Goal: Use online tool/utility: Use online tool/utility

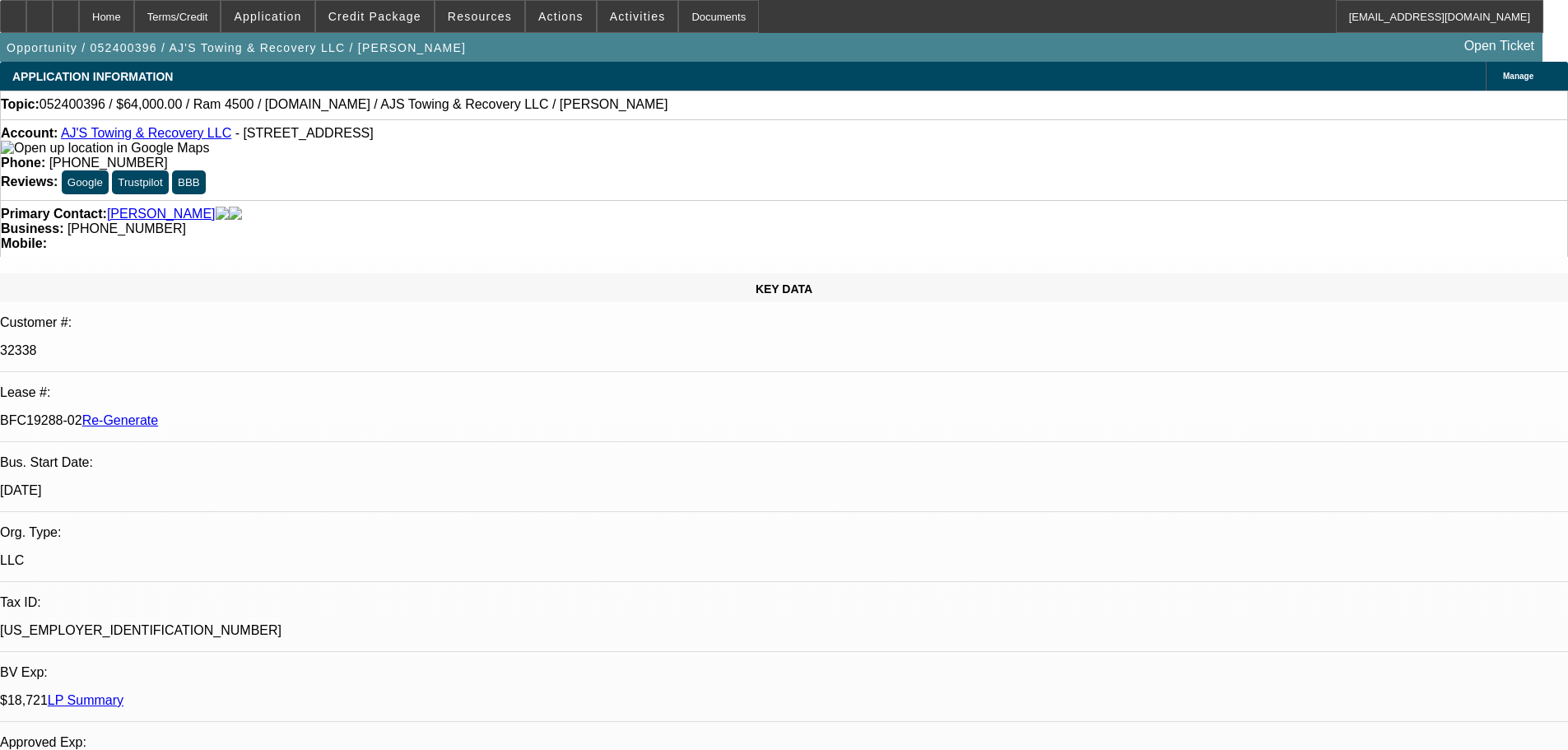
select select "4"
select select "0"
select select "2"
select select "0.1"
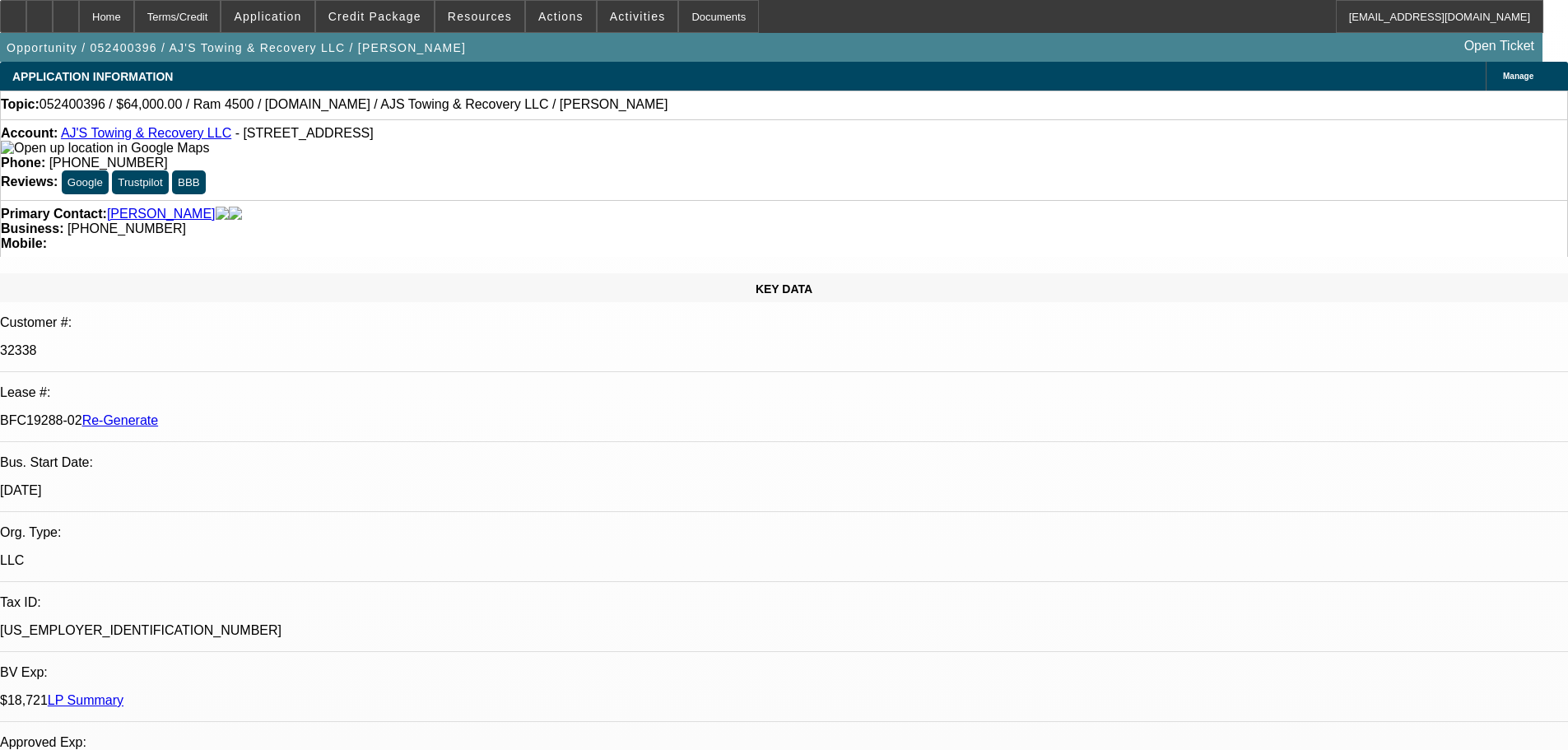
select select "4"
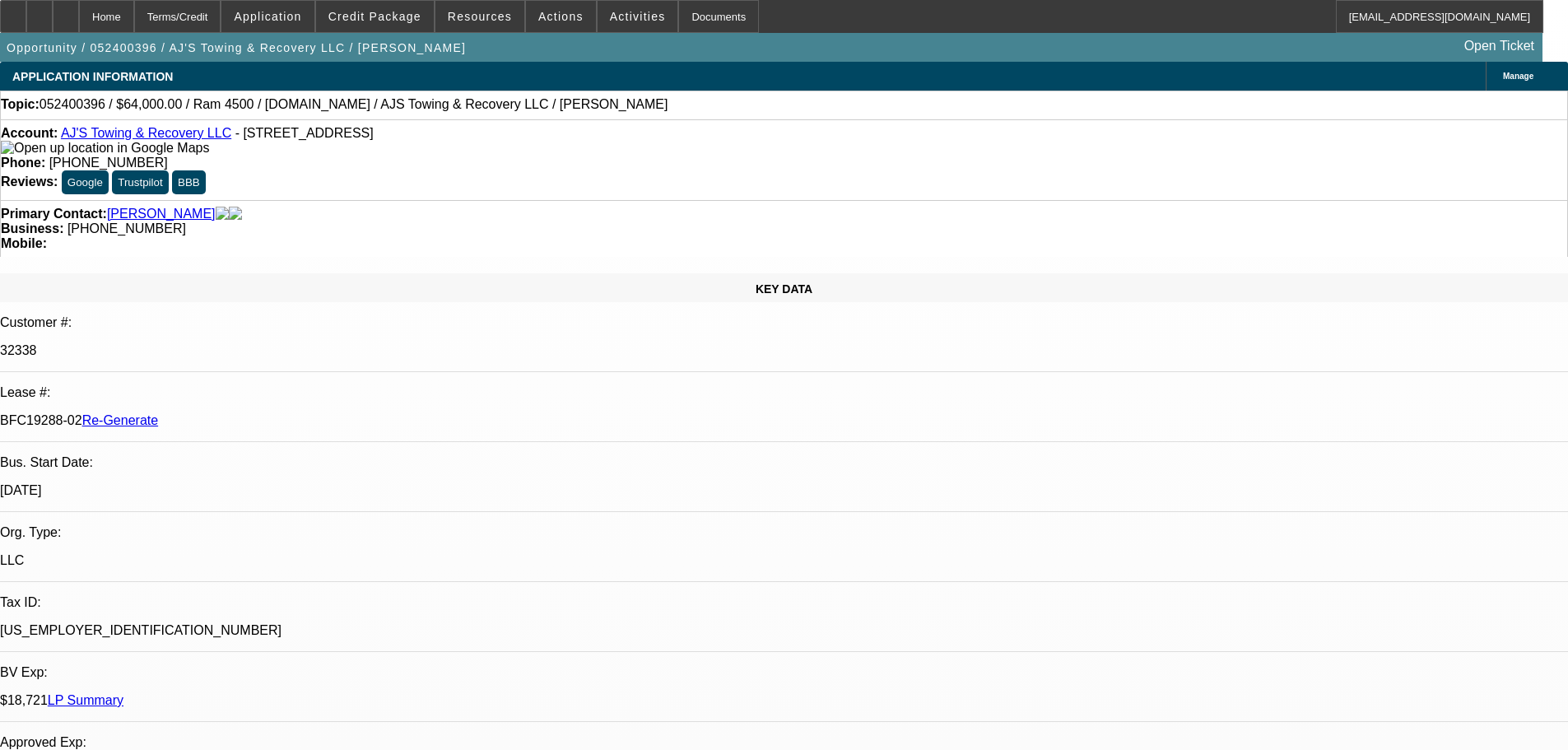
scroll to position [412, 0]
click at [694, 22] on div "Documents" at bounding box center [718, 16] width 81 height 32
